Goal: Book appointment/travel/reservation

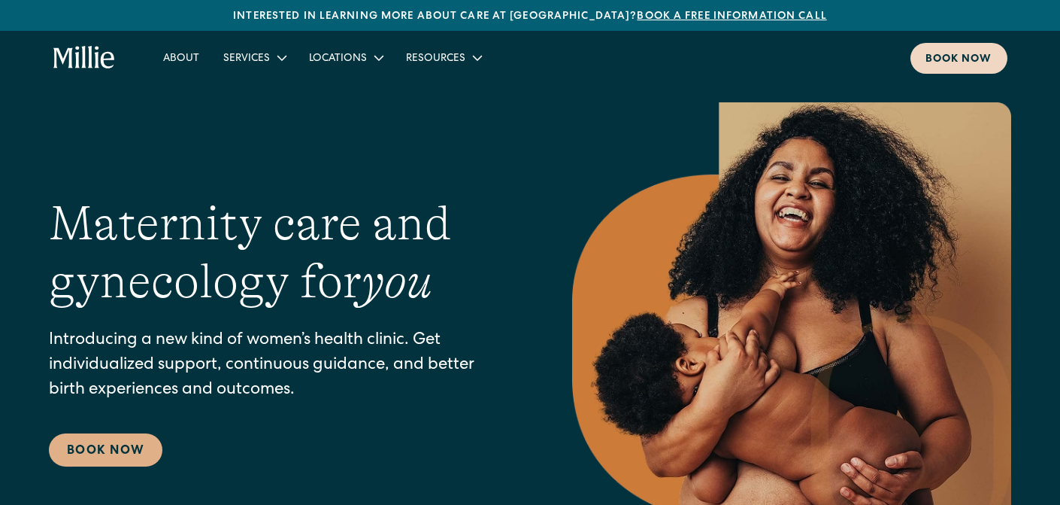
click at [941, 55] on div "Book now" at bounding box center [959, 60] width 67 height 16
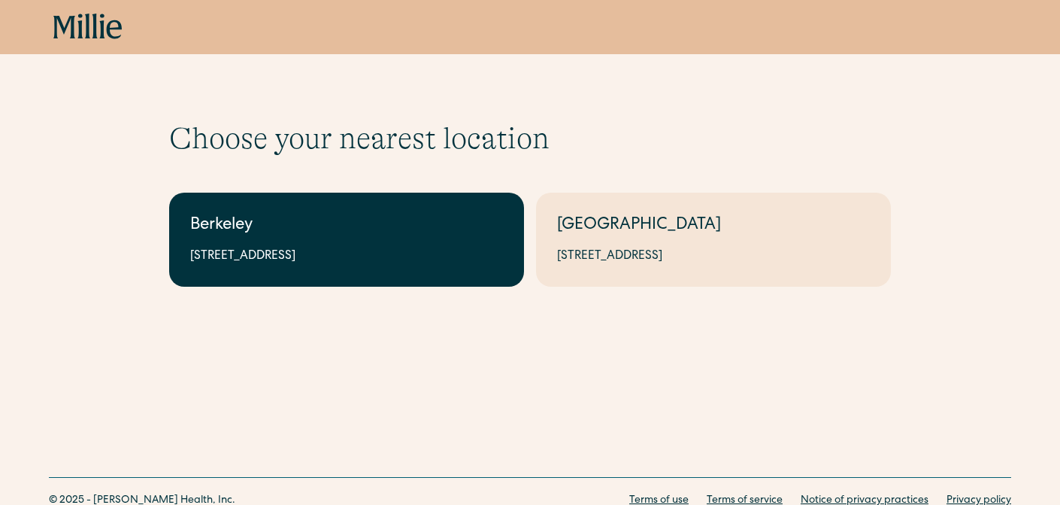
click at [309, 245] on link "Berkeley [STREET_ADDRESS]" at bounding box center [346, 240] width 355 height 94
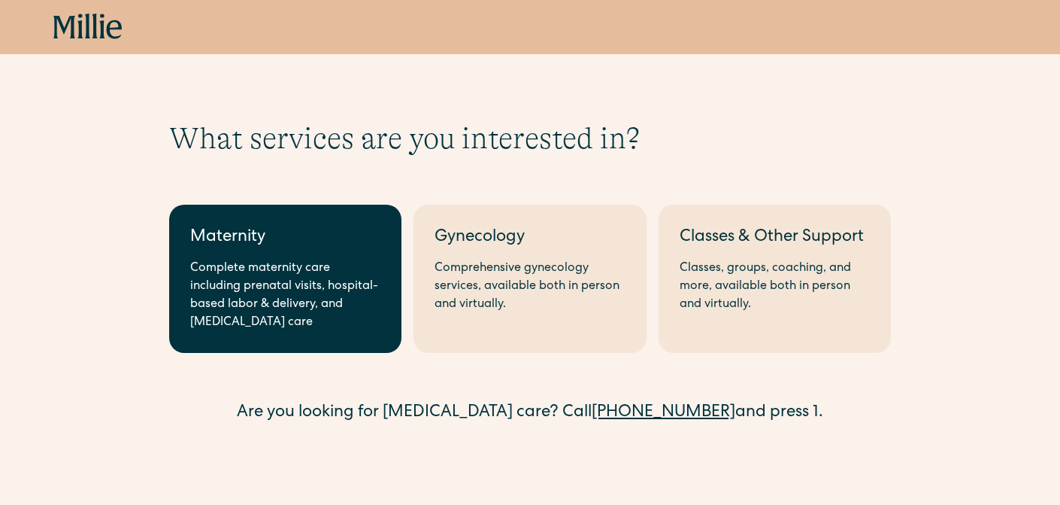
click at [308, 247] on div "Maternity" at bounding box center [285, 238] width 190 height 25
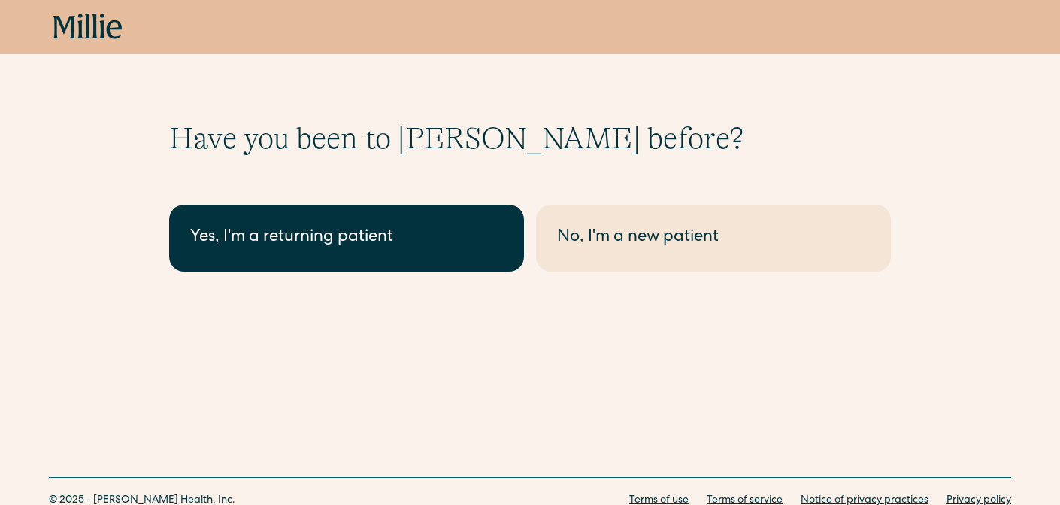
click at [310, 244] on div "Yes, I'm a returning patient" at bounding box center [346, 238] width 313 height 25
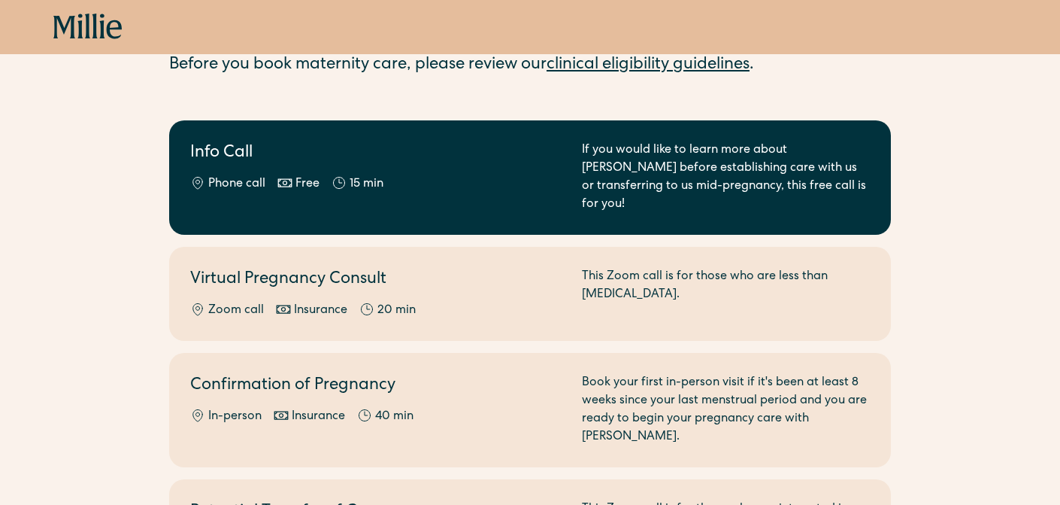
scroll to position [117, 0]
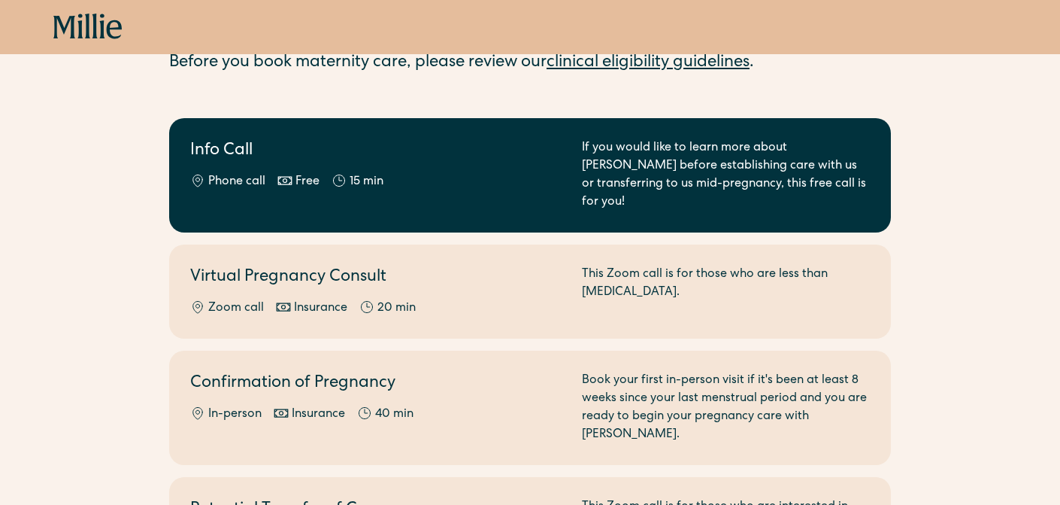
click at [273, 149] on h2 "Info Call" at bounding box center [377, 151] width 374 height 25
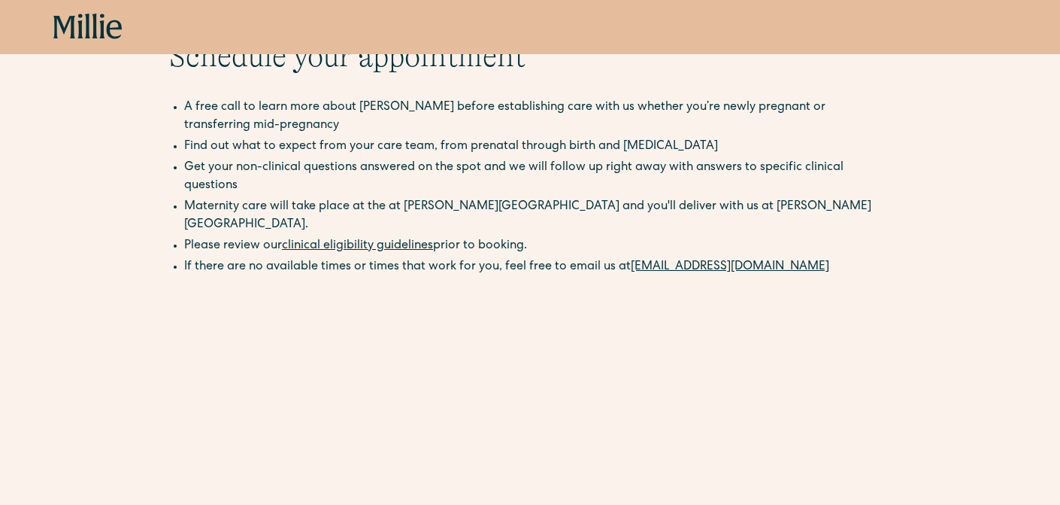
scroll to position [86, 0]
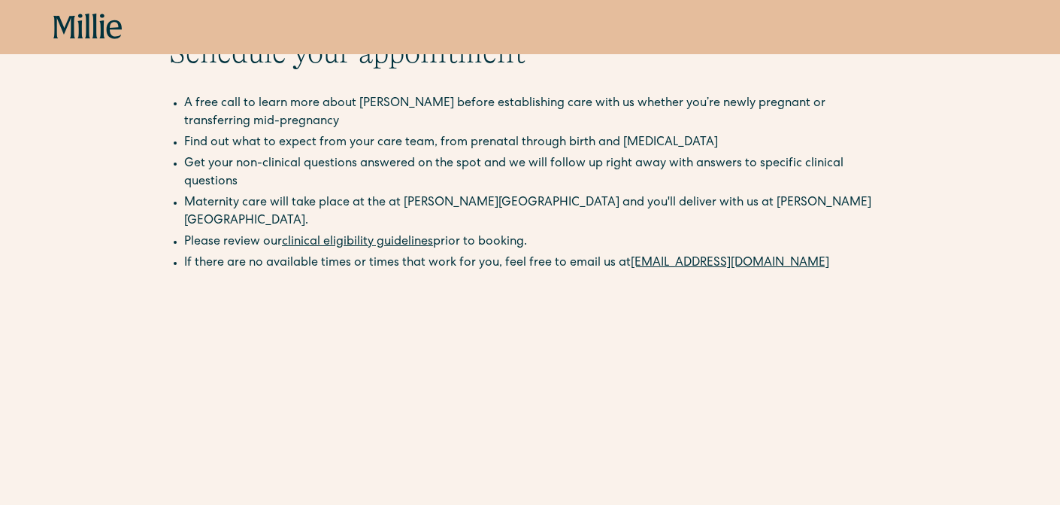
click at [284, 254] on li "If there are no available times or times that work for you, feel free to email …" at bounding box center [537, 263] width 707 height 18
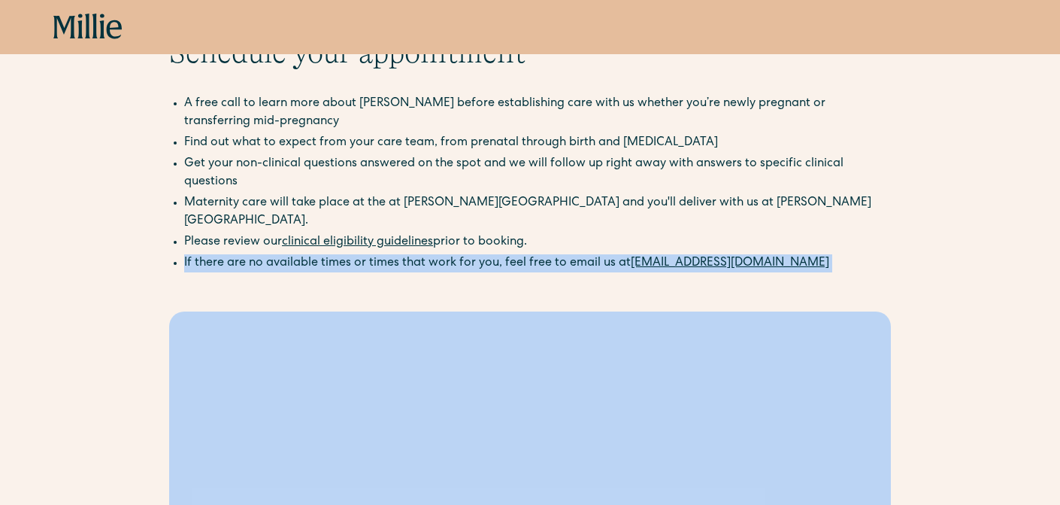
click at [284, 254] on li "If there are no available times or times that work for you, feel free to email …" at bounding box center [537, 263] width 707 height 18
copy div "If there are no available times or times that work for you, feel free to email …"
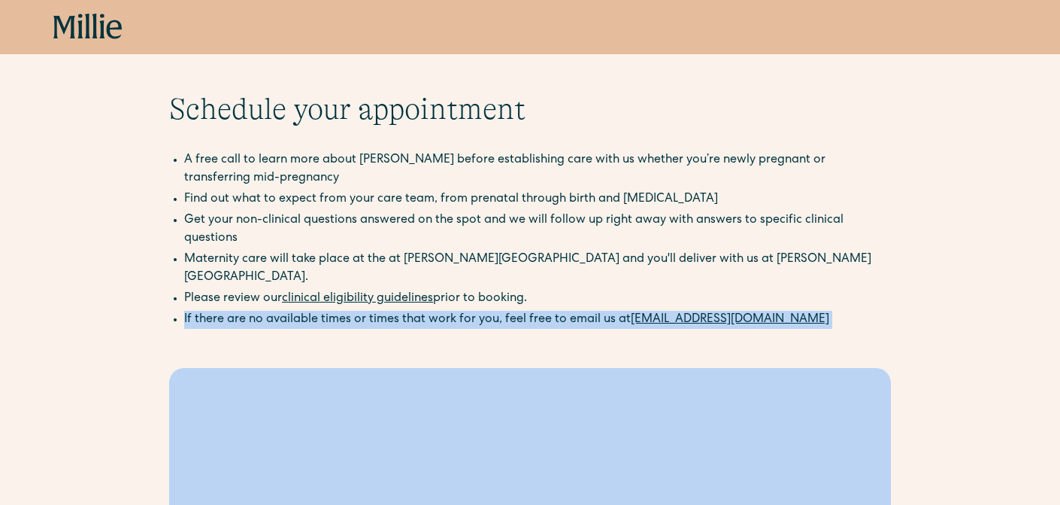
scroll to position [31, 0]
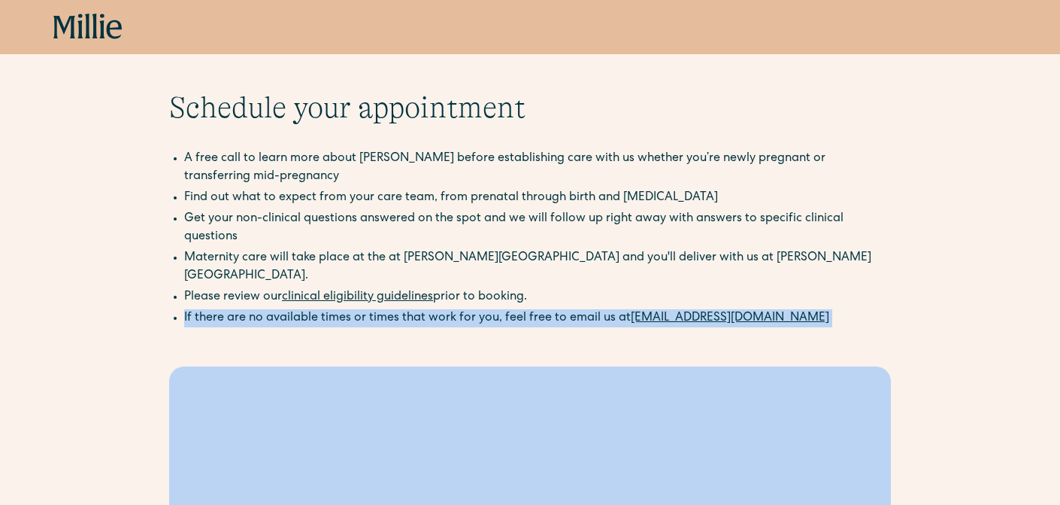
click at [335, 309] on li "If there are no available times or times that work for you, feel free to email …" at bounding box center [537, 318] width 707 height 18
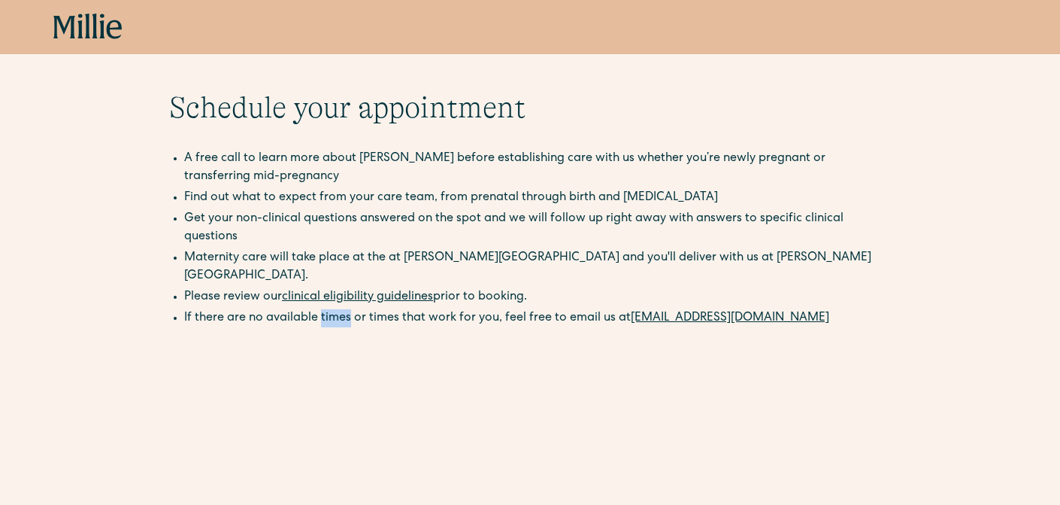
click at [335, 309] on li "If there are no available times or times that work for you, feel free to email …" at bounding box center [537, 318] width 707 height 18
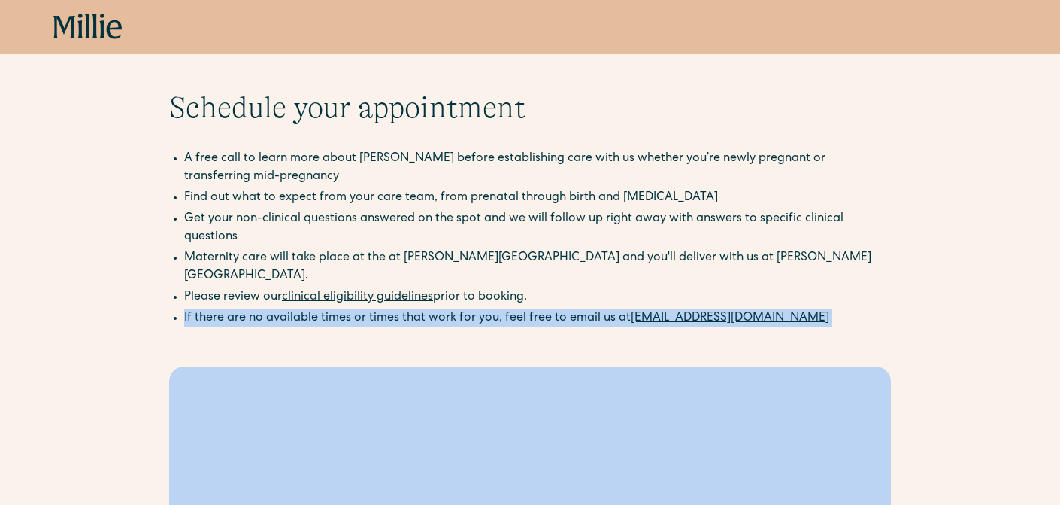
click at [335, 309] on li "If there are no available times or times that work for you, feel free to email …" at bounding box center [537, 318] width 707 height 18
copy div "If there are no available times or times that work for you, feel free to email …"
click at [349, 309] on li "If there are no available times or times that work for you, feel free to email …" at bounding box center [537, 318] width 707 height 18
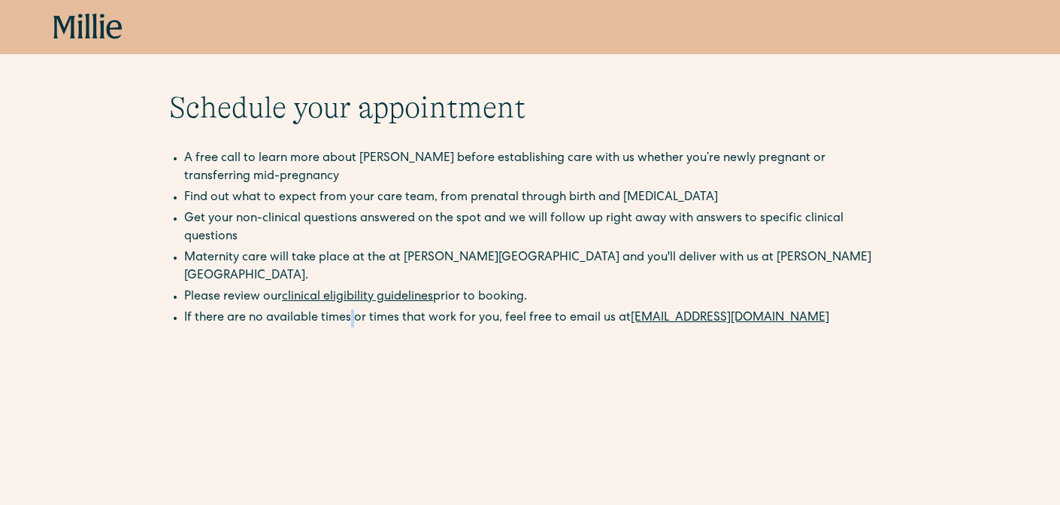
click at [349, 309] on li "If there are no available times or times that work for you, feel free to email …" at bounding box center [537, 318] width 707 height 18
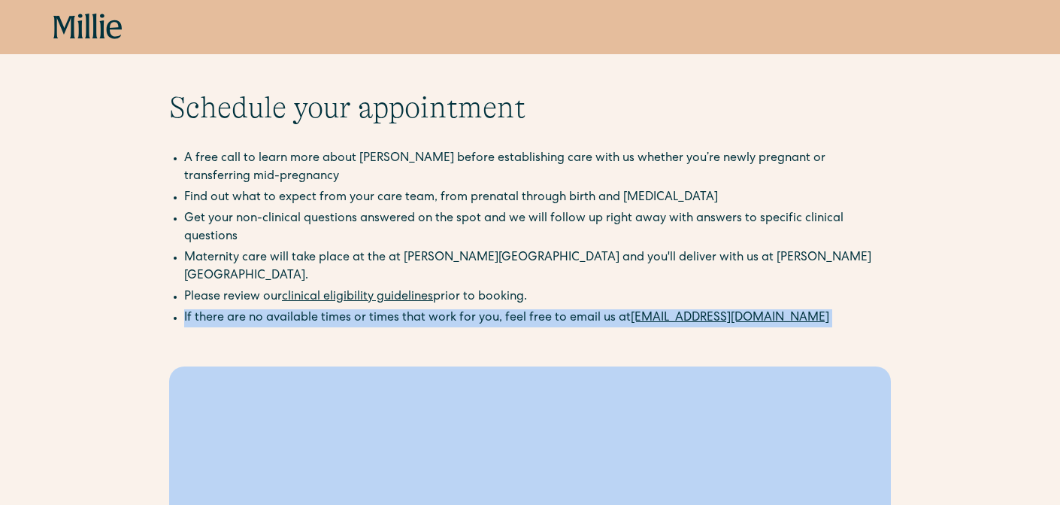
click at [349, 309] on li "If there are no available times or times that work for you, feel free to email …" at bounding box center [537, 318] width 707 height 18
copy div "If there are no available times or times that work for you, feel free to email …"
